Goal: Find specific page/section: Find specific page/section

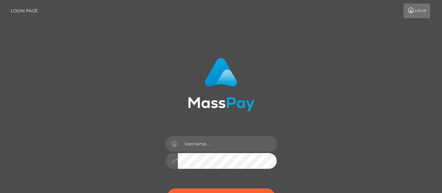
scroll to position [90, 0]
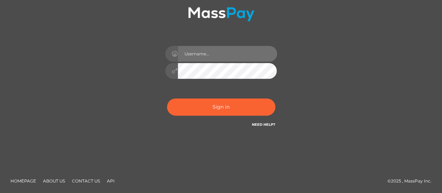
click at [211, 53] on input "text" at bounding box center [227, 54] width 99 height 16
type input "Paula.B2Spin"
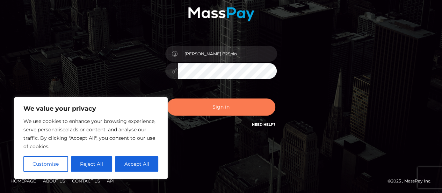
click at [217, 109] on button "Sign in" at bounding box center [221, 106] width 108 height 17
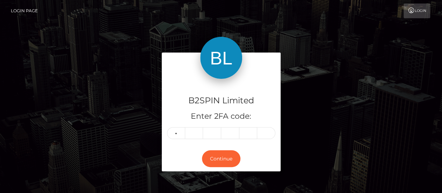
type input "0"
type input "7"
type input "1"
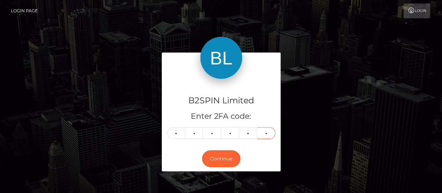
type input "0"
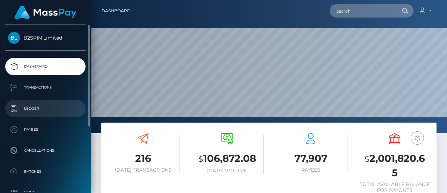
scroll to position [124, 105]
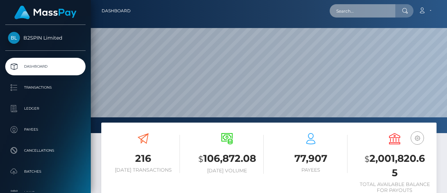
click at [349, 8] on input "text" at bounding box center [363, 10] width 66 height 13
paste input "ERNESTO"
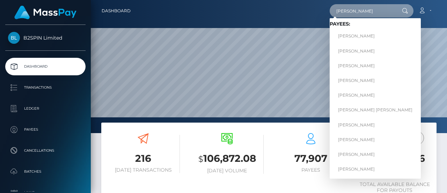
click at [374, 8] on input "ERNESTO" at bounding box center [363, 10] width 66 height 13
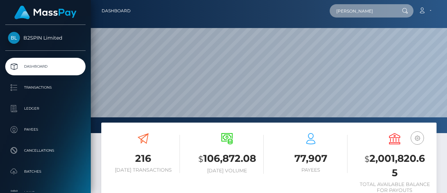
paste input "HERNANDEZ"
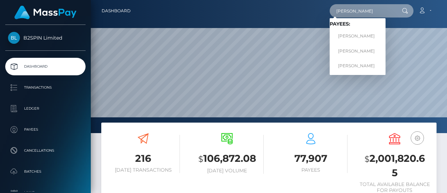
drag, startPoint x: 393, startPoint y: 10, endPoint x: 254, endPoint y: 16, distance: 139.5
click at [240, 8] on div "ERNESTO HERNANDEZ Loading... Loading... Payees: ERNESTO HERNANDEZ ERNESTO HERNA…" at bounding box center [286, 10] width 300 height 15
paste input "1857219952"
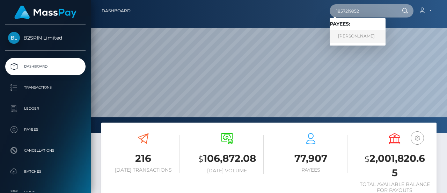
type input "1857219952"
click at [347, 40] on link "ERNESTO HERNANDEZ" at bounding box center [358, 36] width 56 height 13
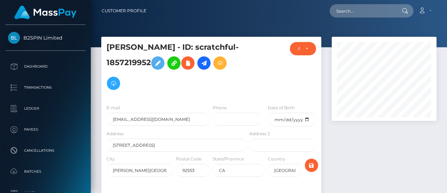
scroll to position [84, 105]
drag, startPoint x: 193, startPoint y: 62, endPoint x: 105, endPoint y: 57, distance: 88.2
click at [105, 57] on div "ERNESTO HERNANDEZ - ID: scratchful-1857219952" at bounding box center [174, 70] width 147 height 57
click at [368, 14] on input "text" at bounding box center [363, 10] width 66 height 13
paste input "1885674473"
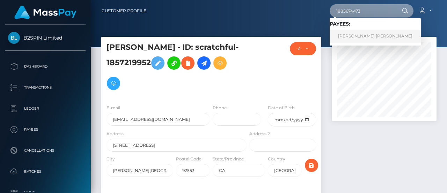
type input "1885674473"
click at [347, 35] on link "TRƯỜNG HOÀNG NGUYEN" at bounding box center [375, 36] width 91 height 13
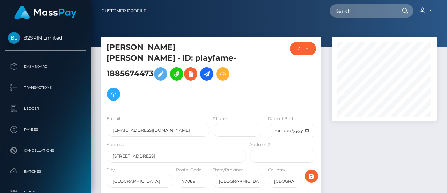
scroll to position [84, 105]
drag, startPoint x: 192, startPoint y: 61, endPoint x: 104, endPoint y: 62, distance: 88.4
click at [104, 62] on div "[PERSON_NAME] [PERSON_NAME] - ID: playfame-1885674473" at bounding box center [174, 75] width 147 height 67
copy h5 "playfame-1885674473"
